Goal: Check status

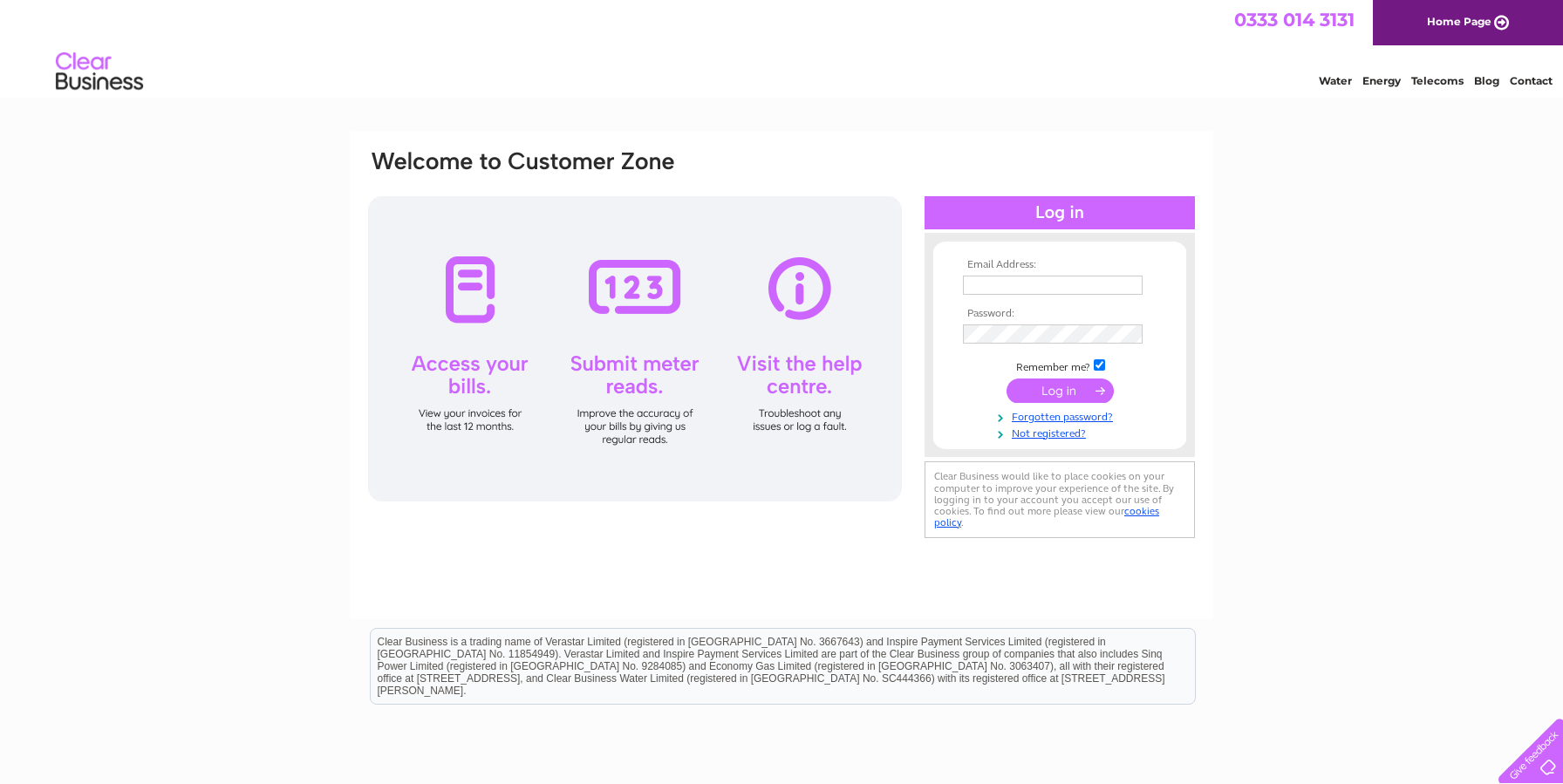
type input "[EMAIL_ADDRESS][DOMAIN_NAME]"
click at [1055, 392] on input "submit" at bounding box center [1060, 391] width 107 height 25
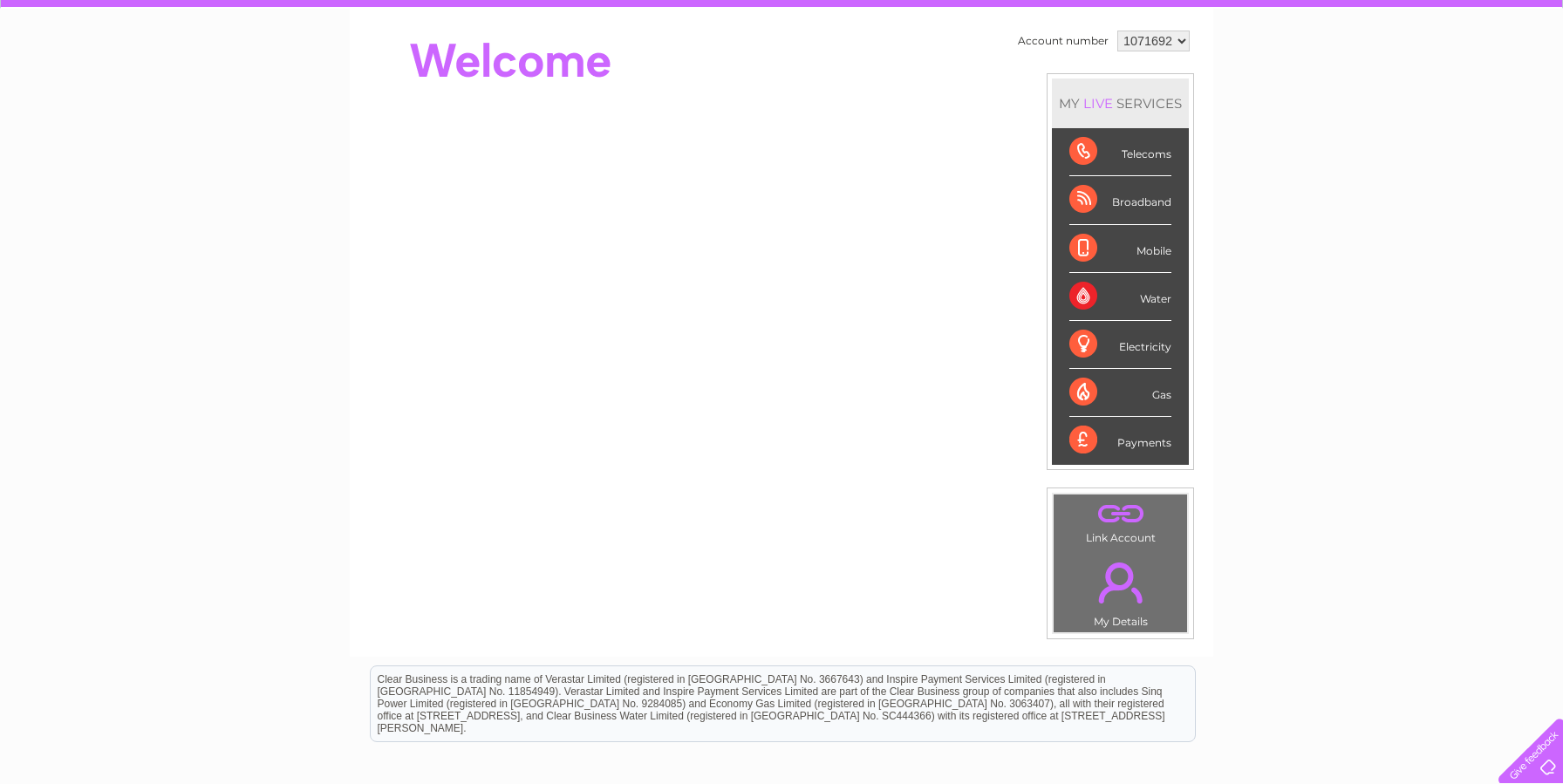
scroll to position [164, 0]
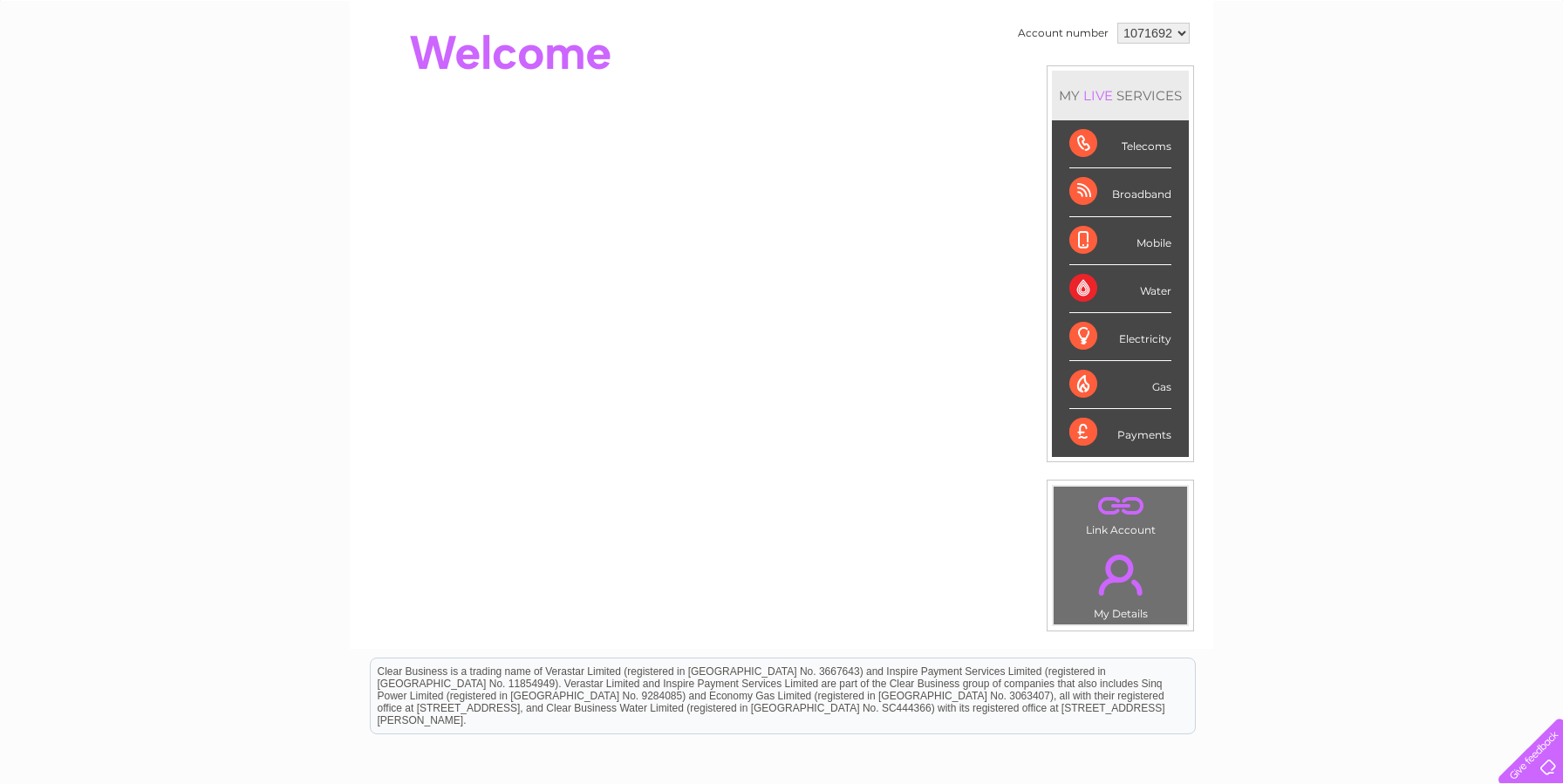
click at [1142, 337] on div "Electricity" at bounding box center [1120, 337] width 102 height 48
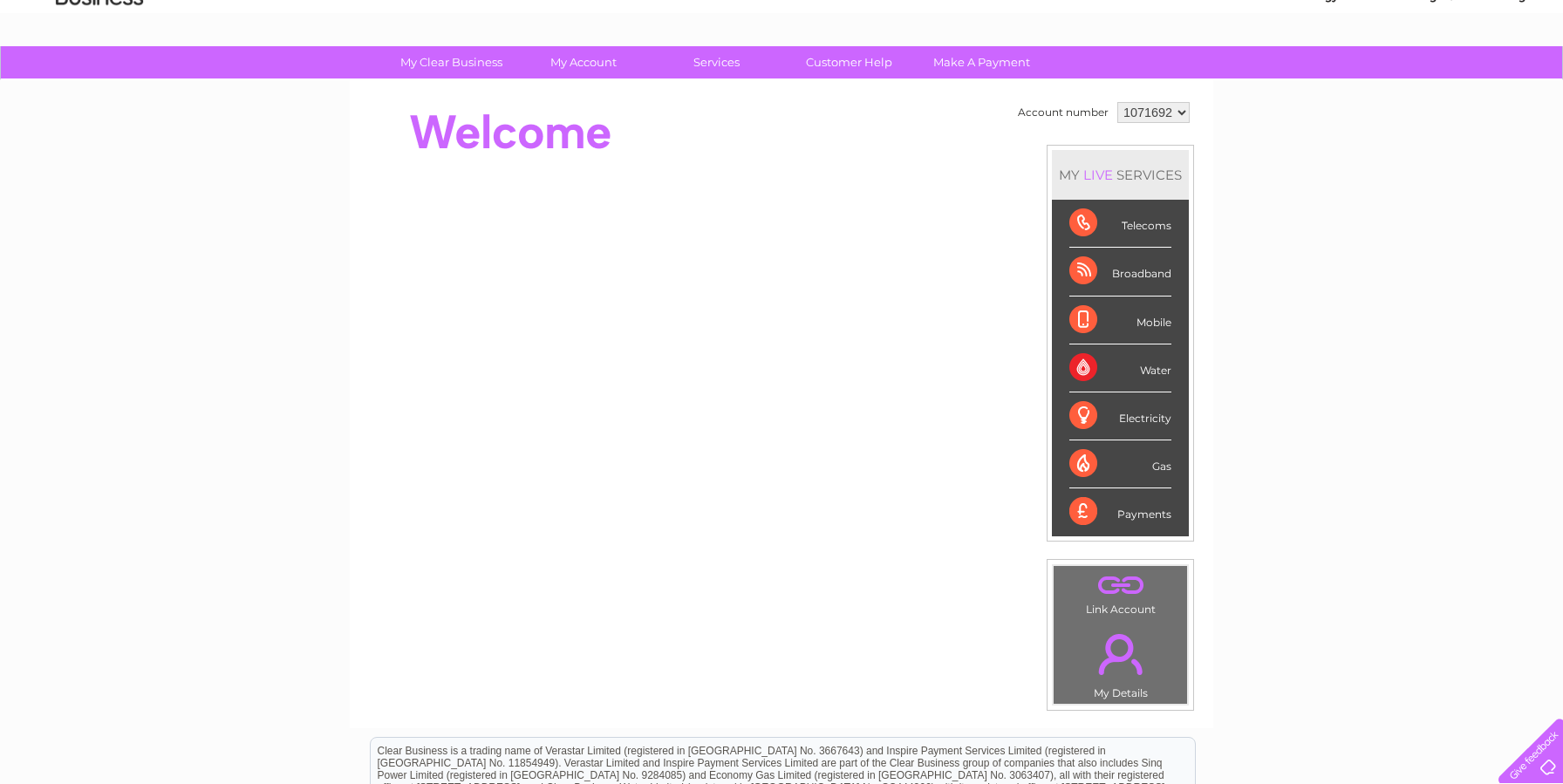
scroll to position [0, 0]
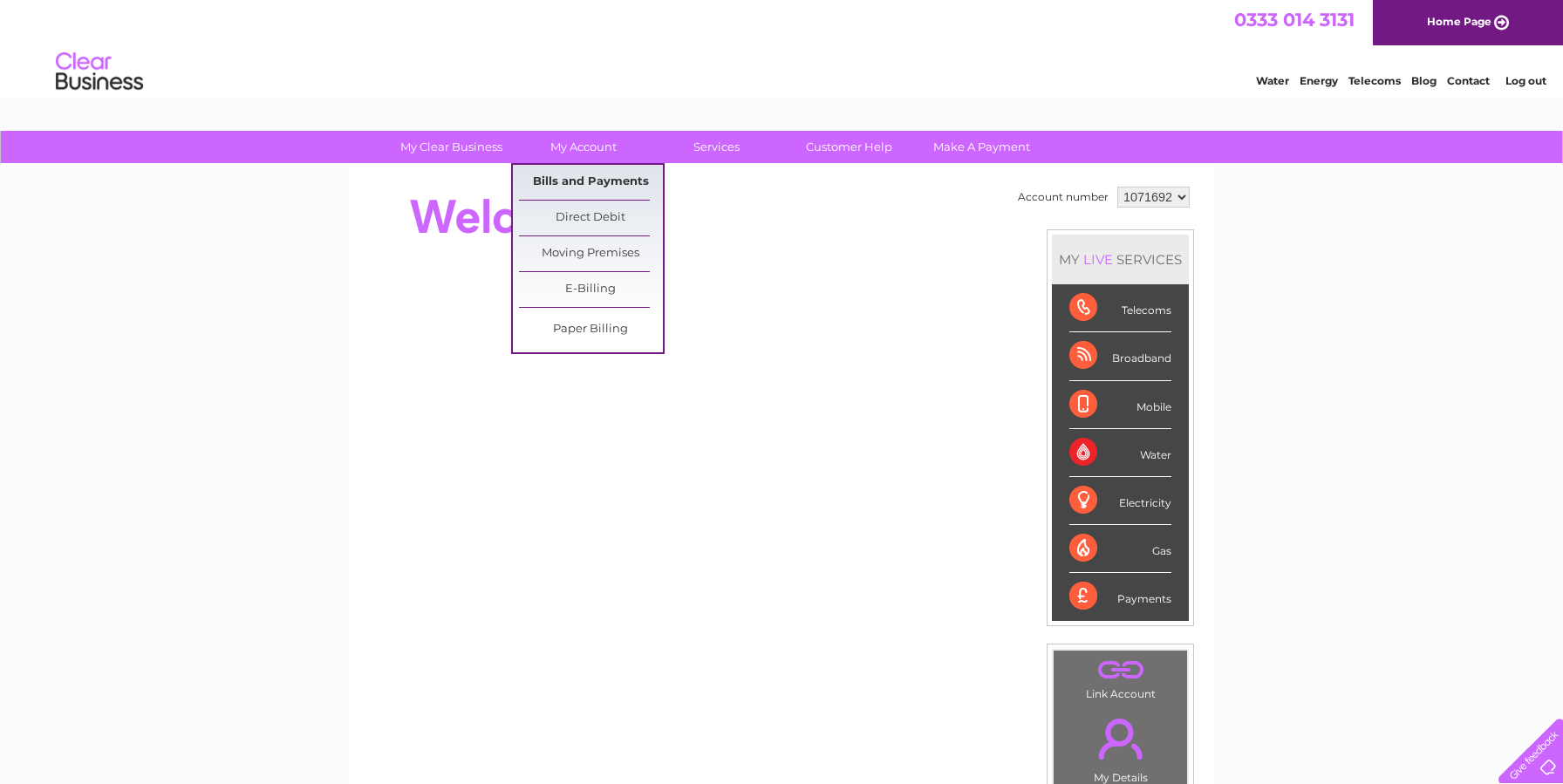
click at [567, 185] on link "Bills and Payments" at bounding box center [590, 181] width 144 height 35
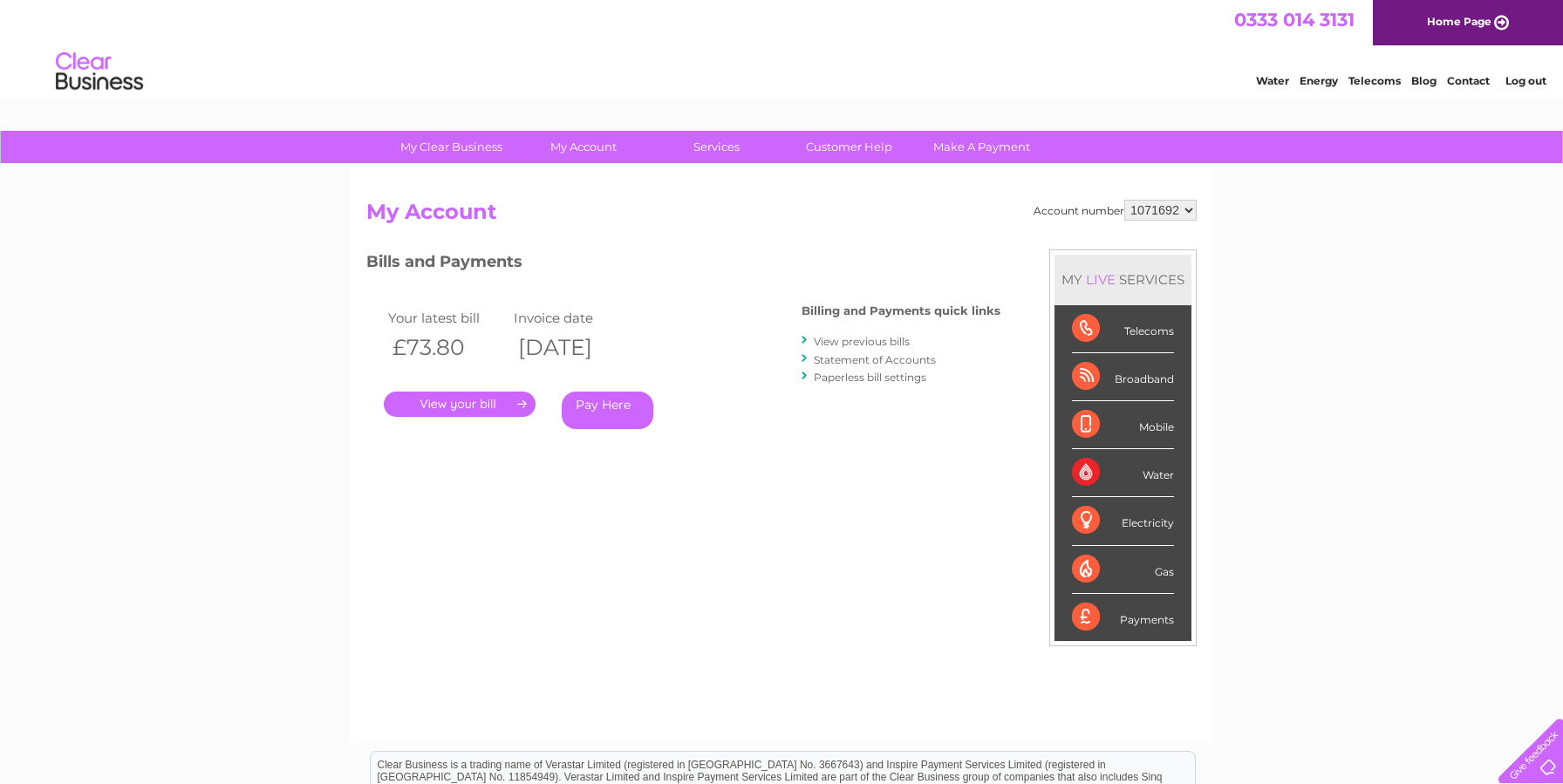
click at [469, 409] on link "." at bounding box center [459, 404] width 152 height 26
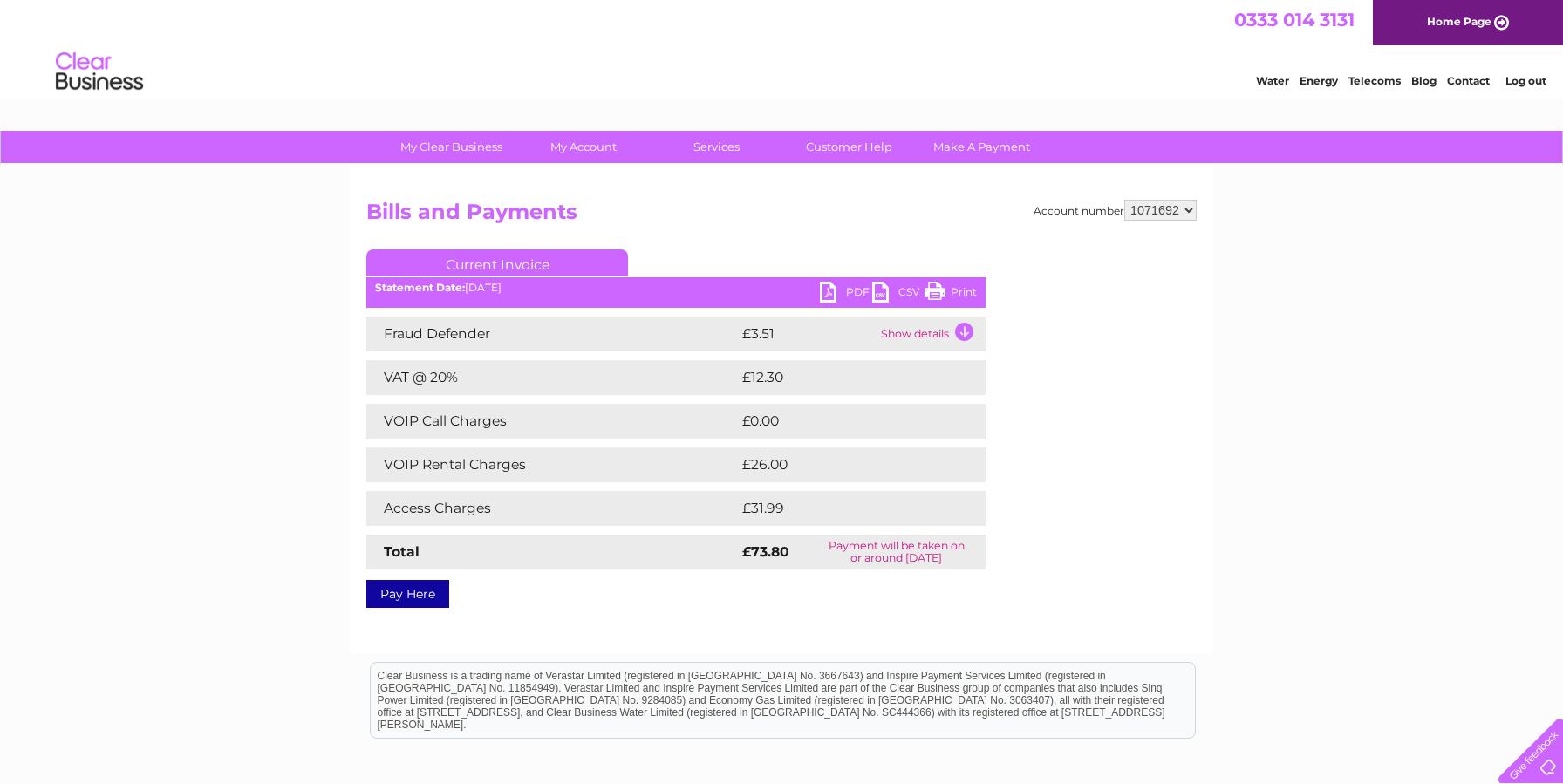
click at [847, 293] on link "PDF" at bounding box center [846, 294] width 53 height 26
